Goal: Task Accomplishment & Management: Use online tool/utility

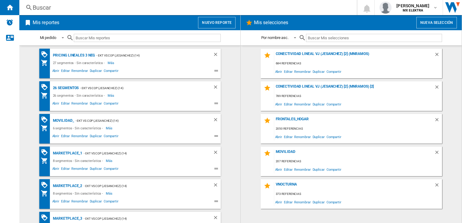
click at [446, 25] on button "Nueva selección" at bounding box center [437, 22] width 41 height 11
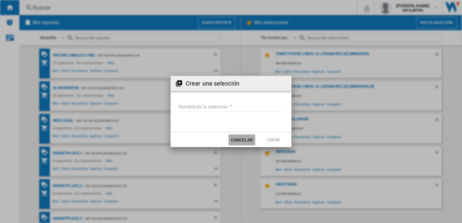
click at [239, 136] on button "Cancelar" at bounding box center [242, 140] width 27 height 11
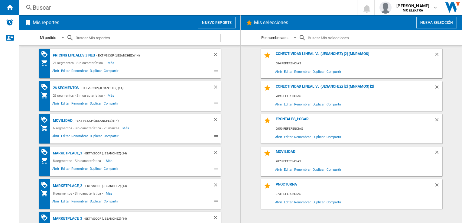
click at [225, 18] on button "Nuevo reporte" at bounding box center [217, 22] width 38 height 11
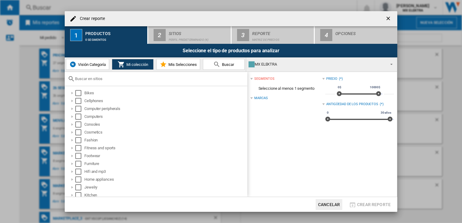
click at [89, 65] on span "Visión Categoría" at bounding box center [91, 64] width 29 height 5
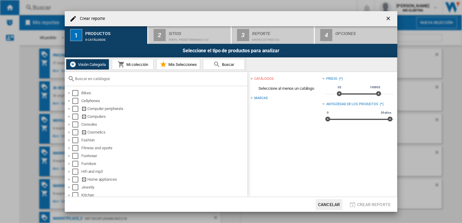
click at [133, 64] on span "Mi colección" at bounding box center [136, 64] width 23 height 5
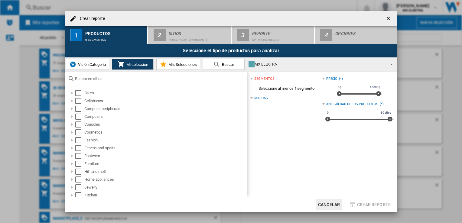
click at [95, 64] on span "Visión Categoría" at bounding box center [91, 64] width 29 height 5
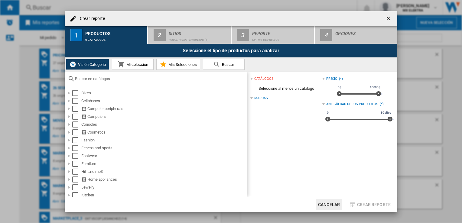
click at [133, 64] on span "Mi colección" at bounding box center [136, 64] width 23 height 5
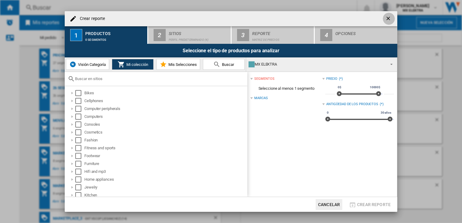
click at [390, 17] on ng-md-icon "getI18NText('BUTTONS.CLOSE_DIALOG')" at bounding box center [388, 18] width 7 height 7
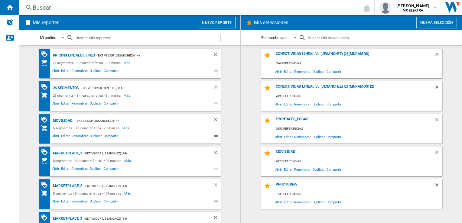
click at [430, 26] on button "Nueva selección" at bounding box center [437, 22] width 41 height 11
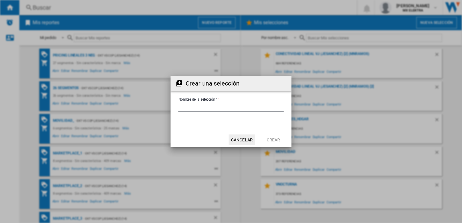
click at [212, 109] on input "Nombre de la selección '" at bounding box center [230, 107] width 105 height 9
type input "**********"
click at [272, 138] on button "Crear" at bounding box center [273, 140] width 27 height 11
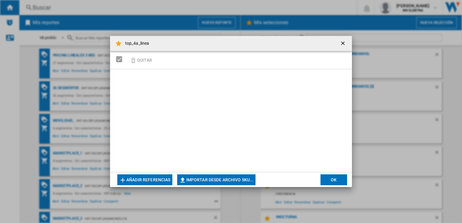
click at [149, 177] on button "Añadir referencias" at bounding box center [144, 180] width 55 height 11
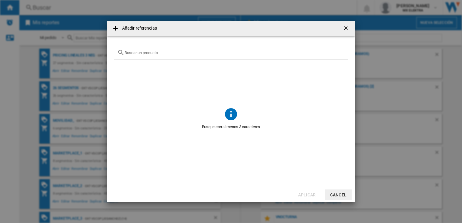
click at [159, 51] on input "text" at bounding box center [235, 53] width 220 height 5
paste input "1300653853 1300393638 1300668892 1300669057 1300669059 1300807251 1300807253 13…"
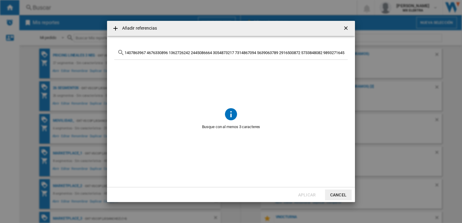
scroll to position [0, 4740]
type input "1300653853 1300393638 1300668892 1300669057 1300669059 1300807251 1300807253 13…"
click at [342, 52] on ng-md-icon "Borrar búsqueda" at bounding box center [341, 52] width 7 height 7
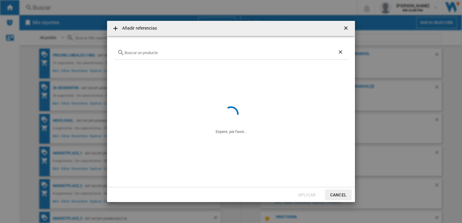
scroll to position [0, 0]
click at [330, 193] on button "Cancel" at bounding box center [338, 195] width 27 height 11
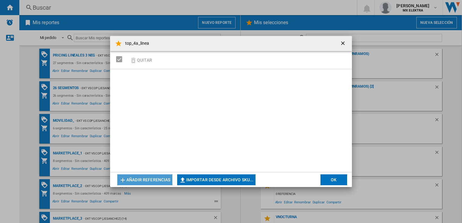
click at [160, 179] on button "Añadir referencias" at bounding box center [144, 180] width 55 height 11
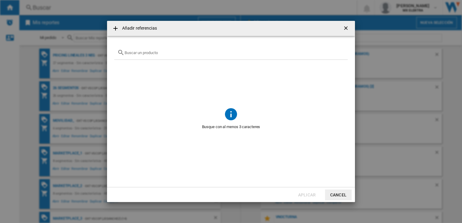
click at [341, 197] on button "Cancel" at bounding box center [338, 195] width 27 height 11
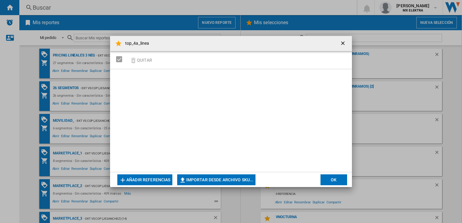
click at [192, 180] on button "Importar desde archivo SKU..." at bounding box center [216, 180] width 78 height 11
type input "**********"
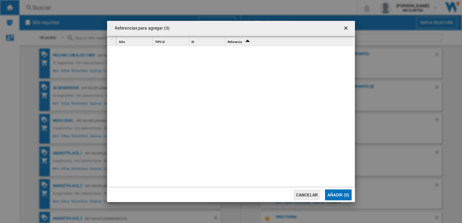
click at [318, 193] on button "Cancelar" at bounding box center [307, 195] width 27 height 11
